Goal: Use online tool/utility: Use online tool/utility

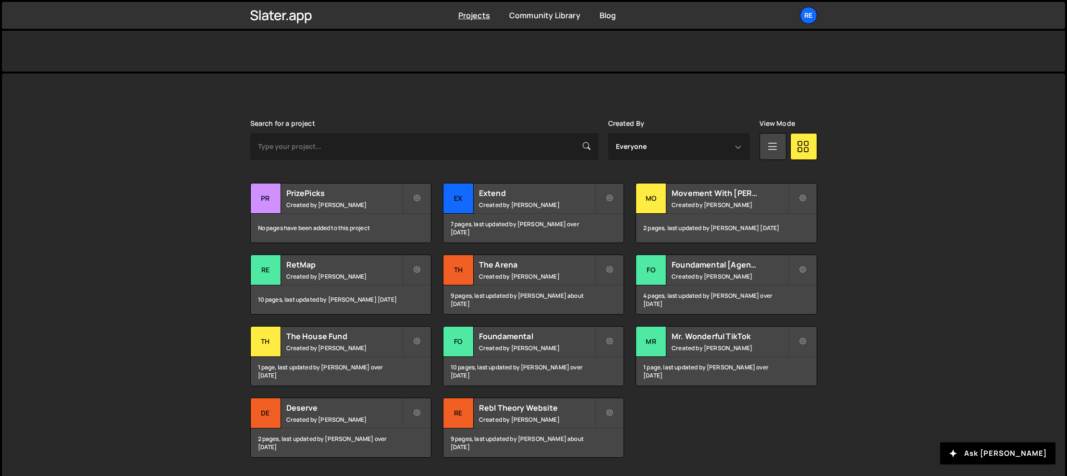
scroll to position [233, 0]
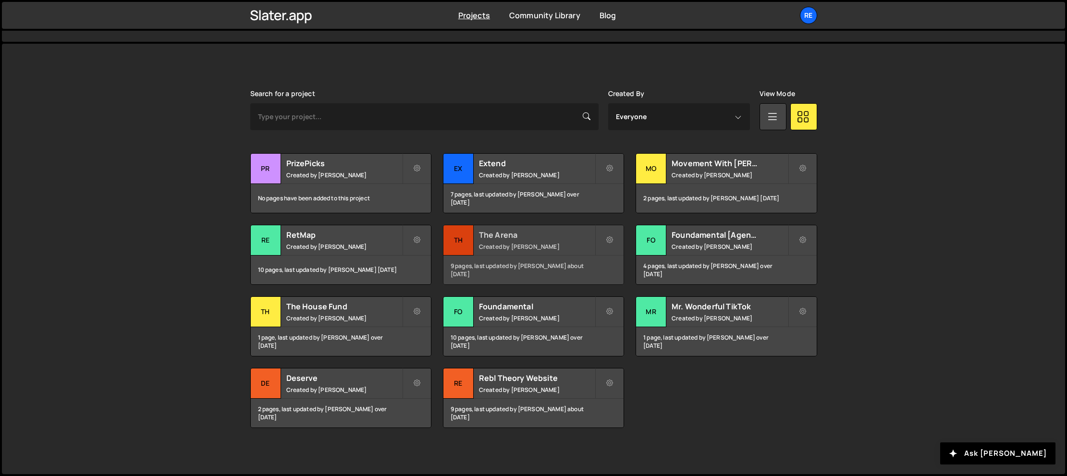
click at [541, 233] on h2 "The Arena" at bounding box center [537, 235] width 116 height 11
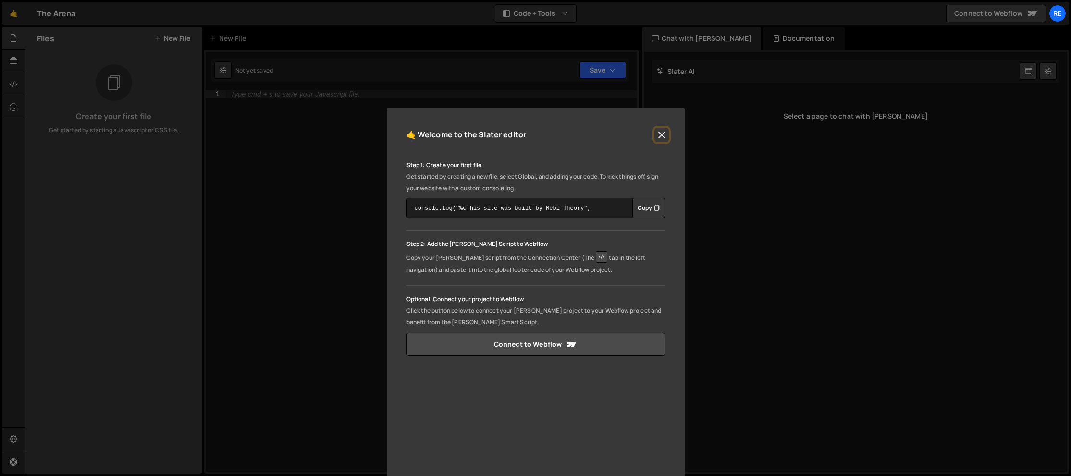
click at [661, 135] on button "Close" at bounding box center [661, 135] width 14 height 14
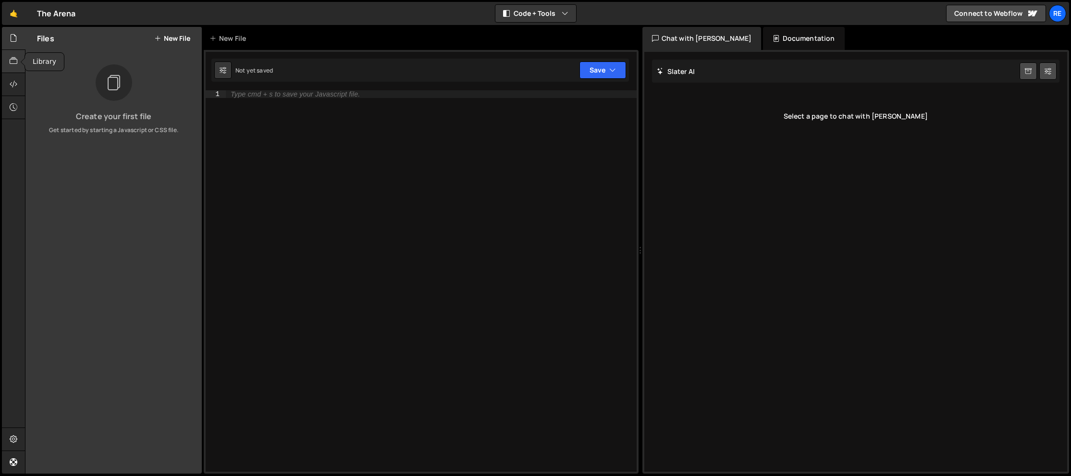
click at [16, 64] on icon at bounding box center [14, 61] width 8 height 11
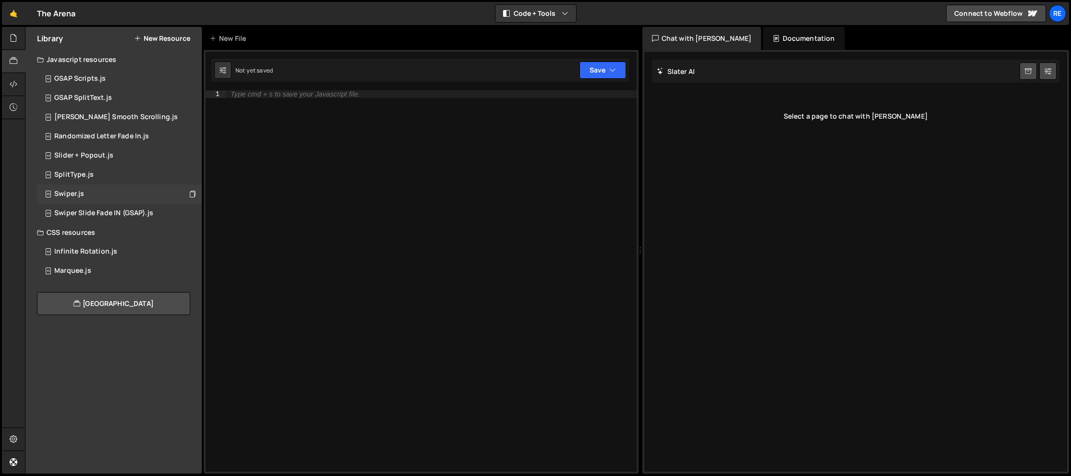
click at [103, 194] on div "Swiper.js 0" at bounding box center [119, 193] width 165 height 19
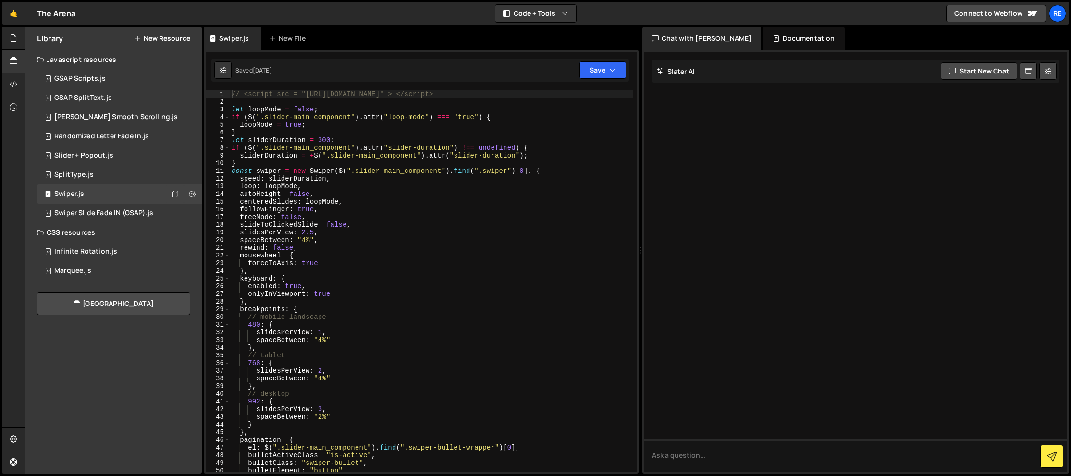
click at [513, 150] on div "// <script src = "[URL][DOMAIN_NAME]" > </script> let loopMode = false ; if ( $…" at bounding box center [431, 288] width 403 height 397
type textarea "});"
